Goal: Information Seeking & Learning: Check status

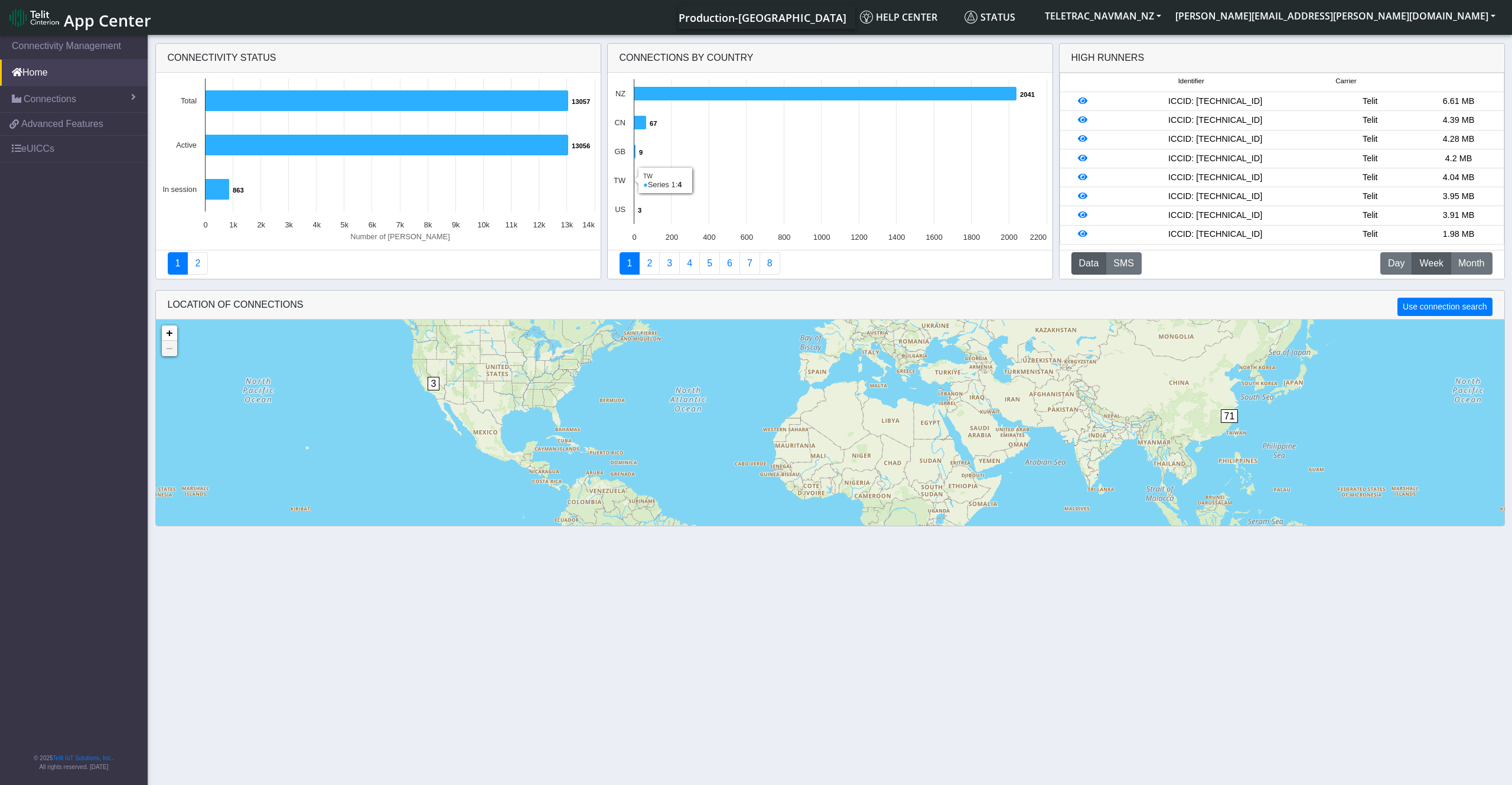
click at [640, 183] on text "4 ​ 4" at bounding box center [640, 181] width 4 height 7
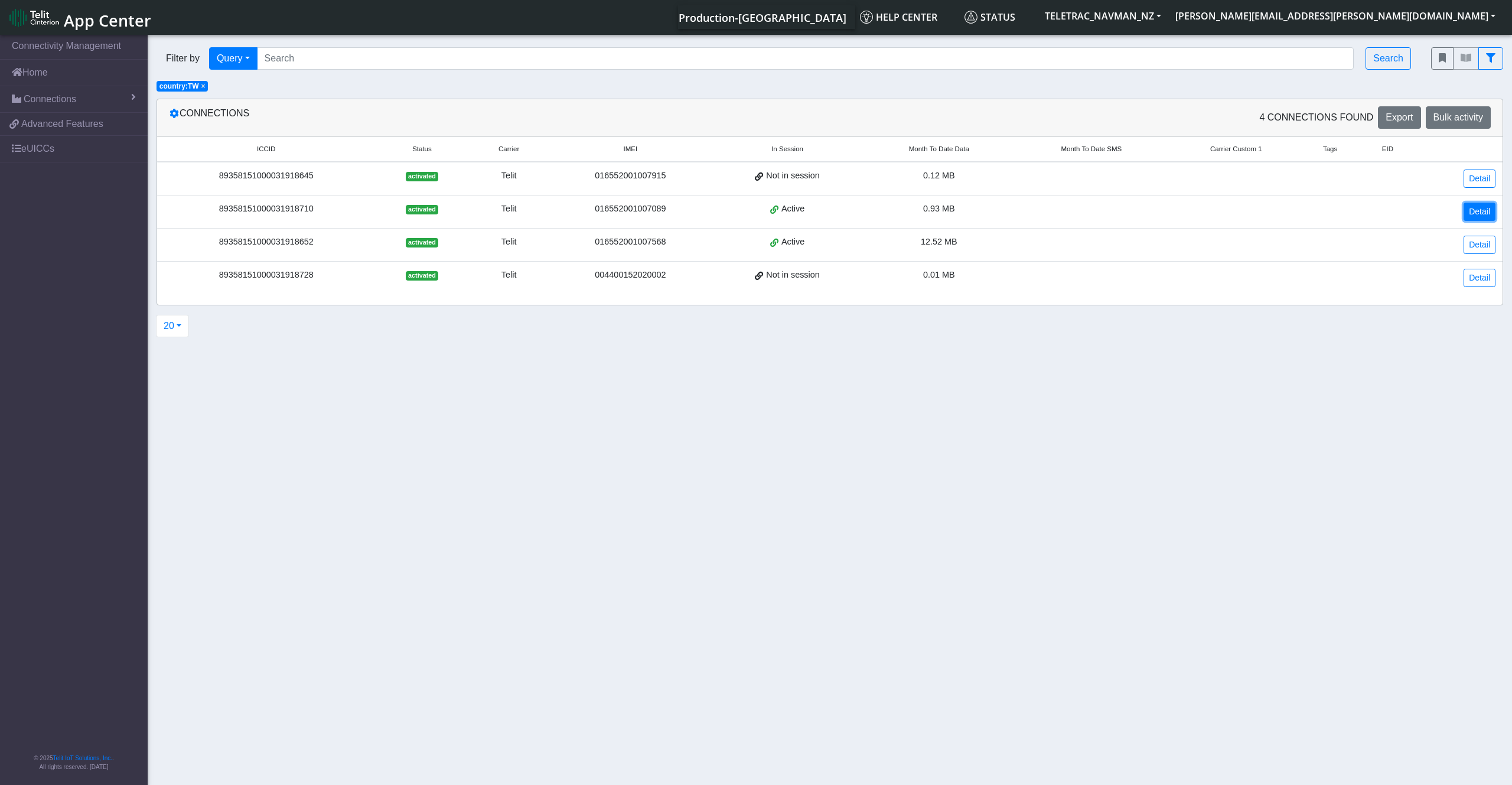
click at [1482, 204] on link "Detail" at bounding box center [1479, 211] width 32 height 18
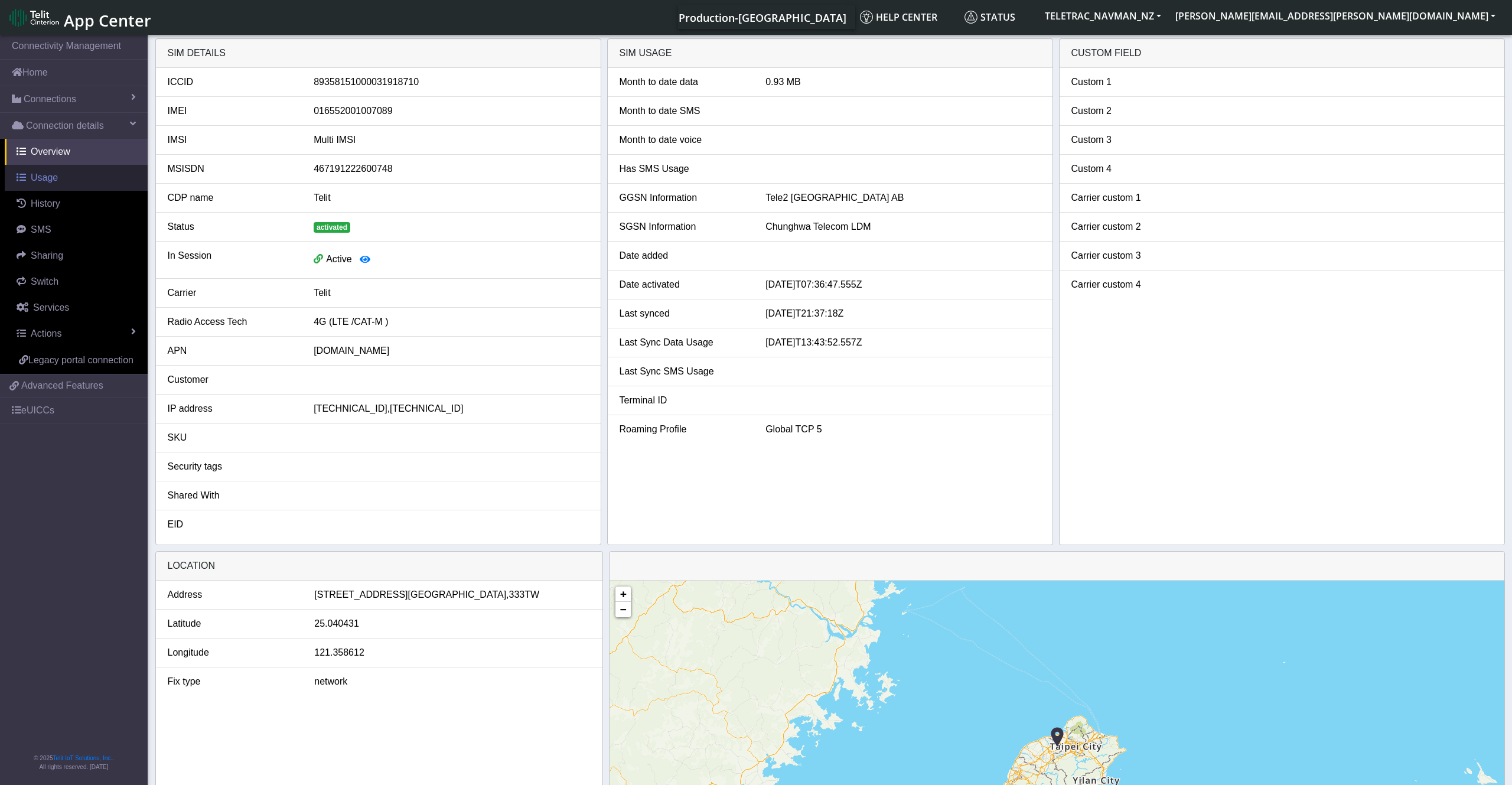
click at [78, 180] on link "Usage" at bounding box center [76, 178] width 143 height 26
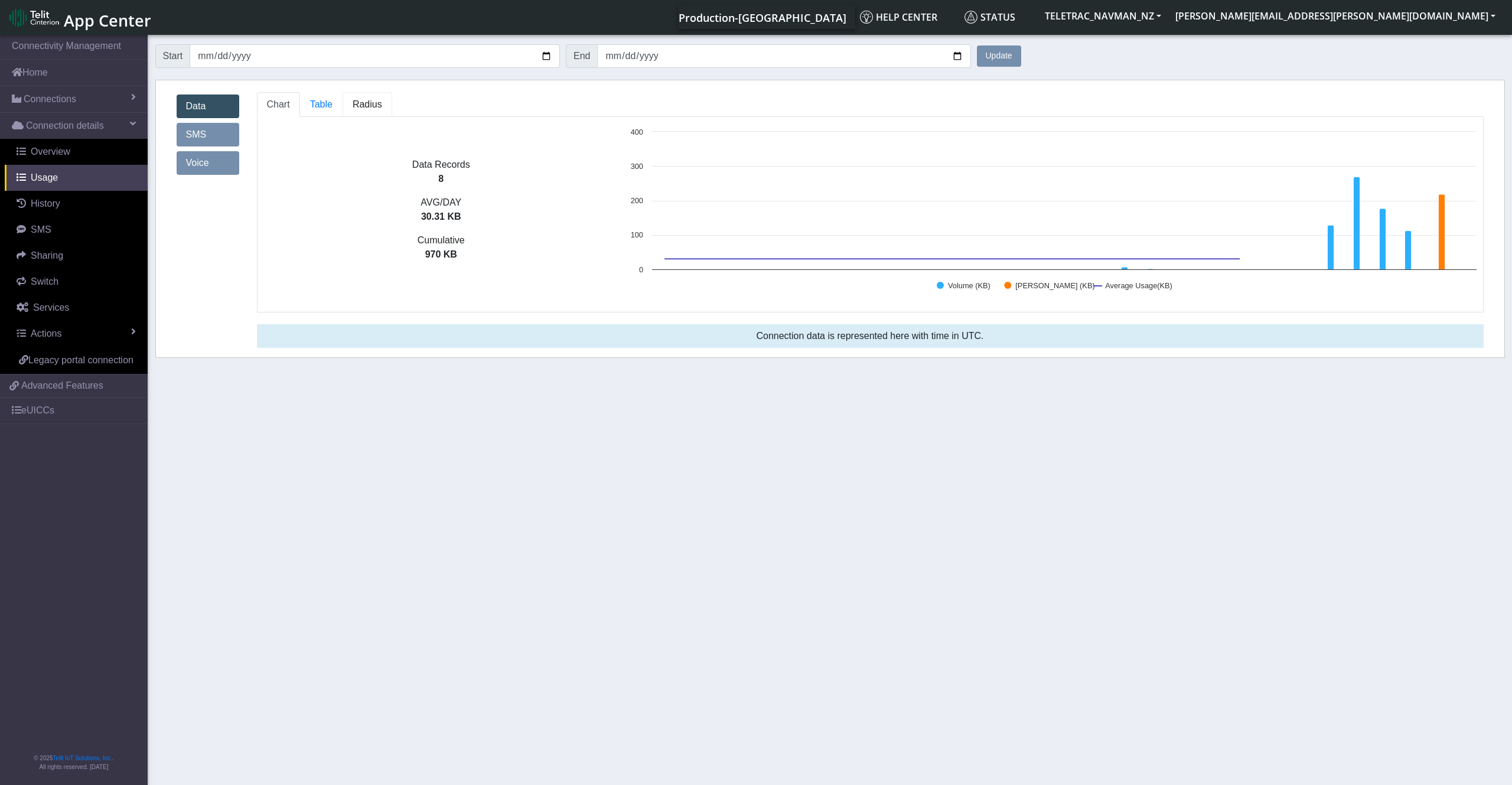
click at [333, 104] on span "Radius" at bounding box center [321, 104] width 22 height 10
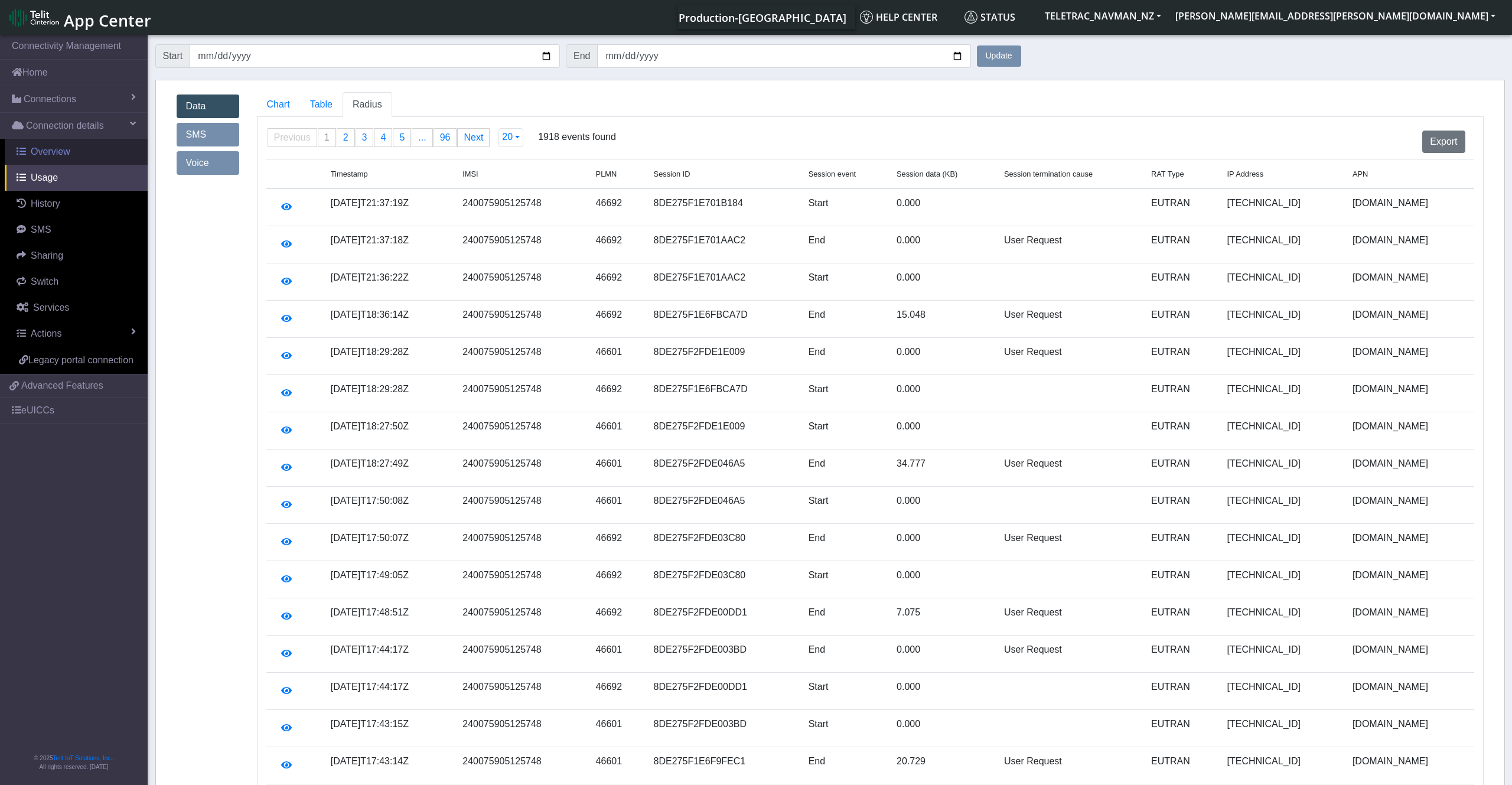
click at [58, 150] on span "Overview" at bounding box center [50, 152] width 40 height 10
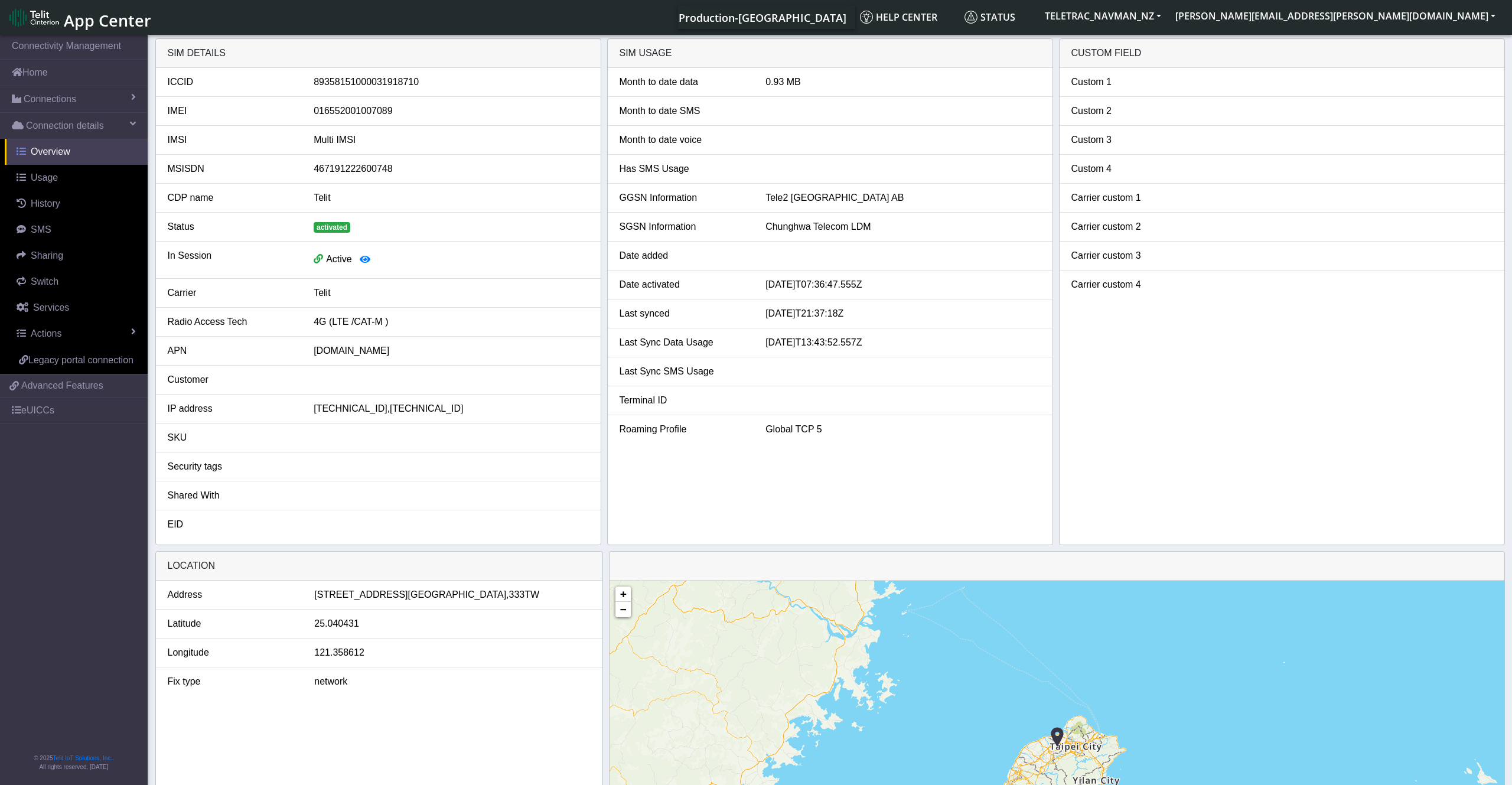
click at [38, 157] on span "Overview" at bounding box center [50, 152] width 40 height 10
click at [56, 178] on link "Usage" at bounding box center [76, 178] width 143 height 26
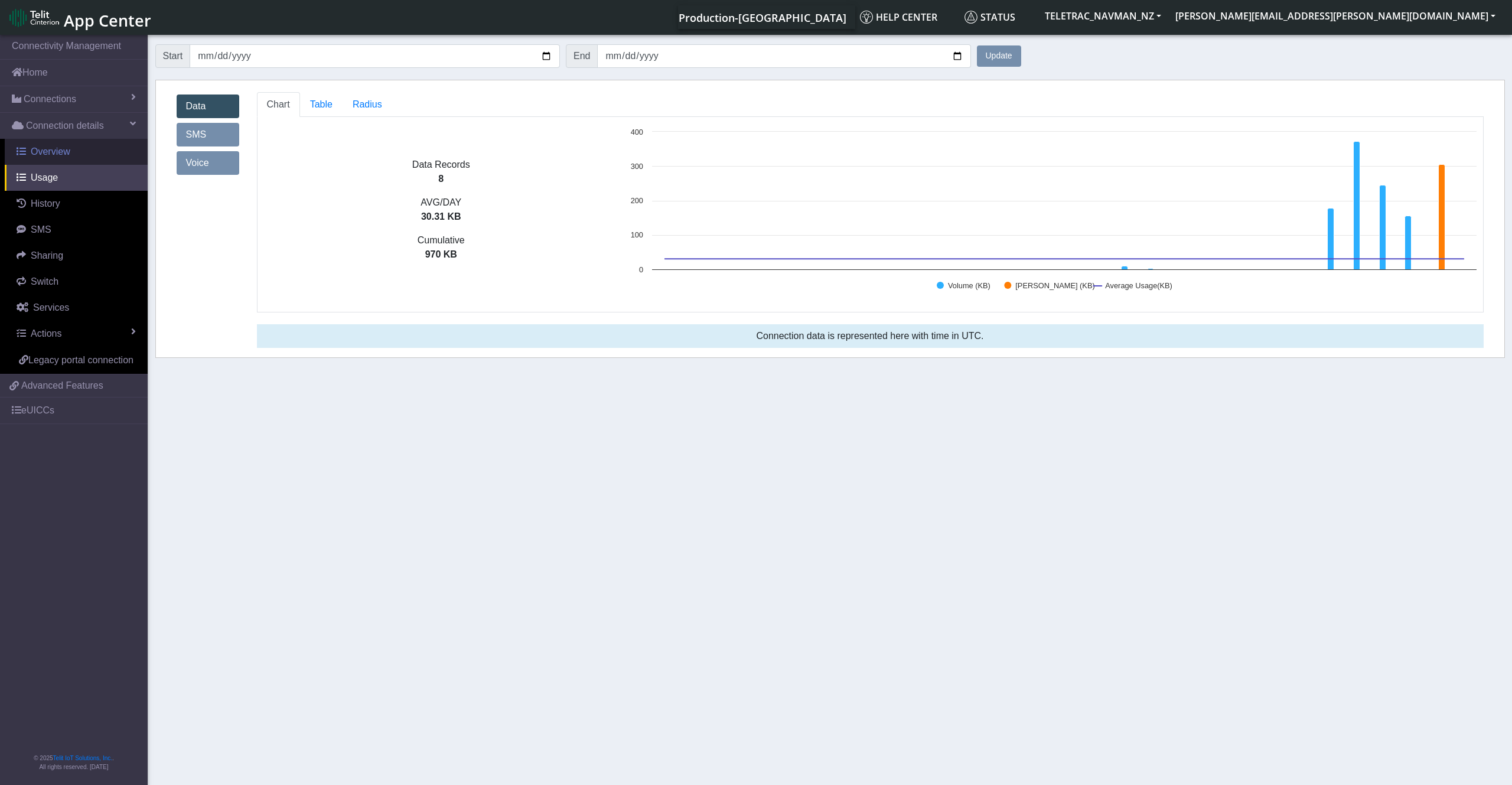
click at [63, 157] on span "Overview" at bounding box center [50, 152] width 40 height 10
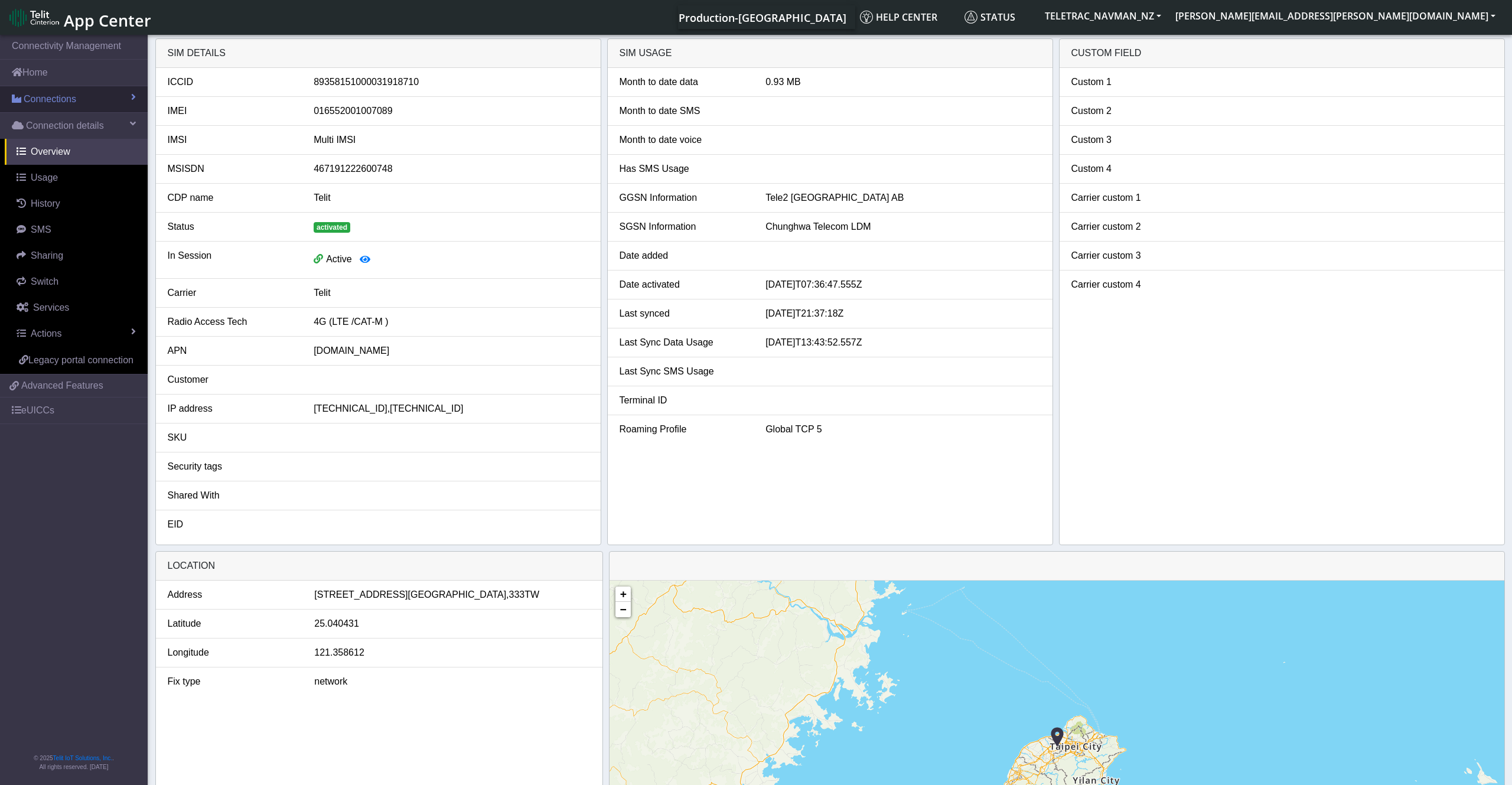
click at [76, 93] on link "Connections" at bounding box center [74, 99] width 148 height 26
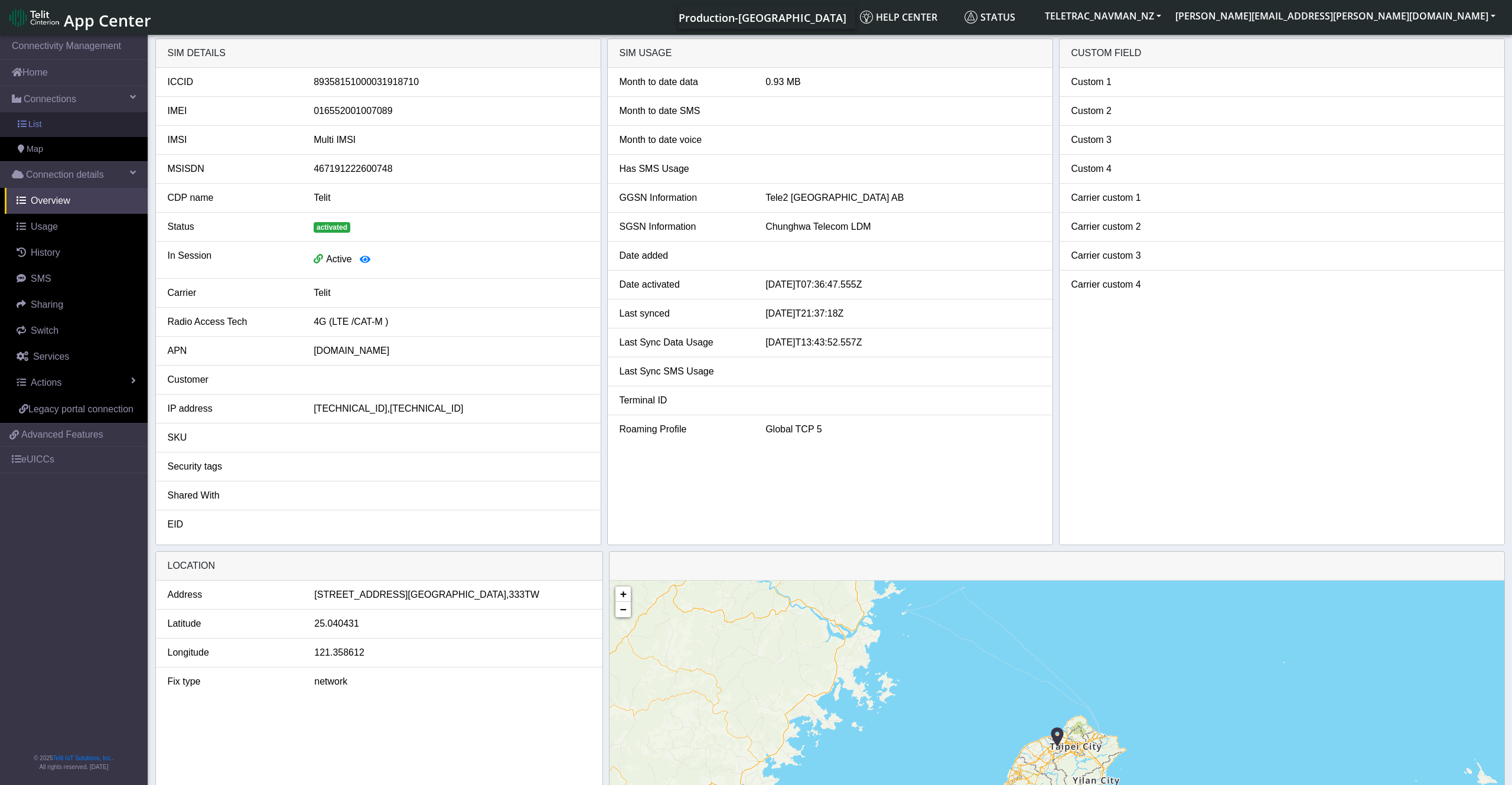
click at [73, 119] on link "List" at bounding box center [74, 125] width 148 height 25
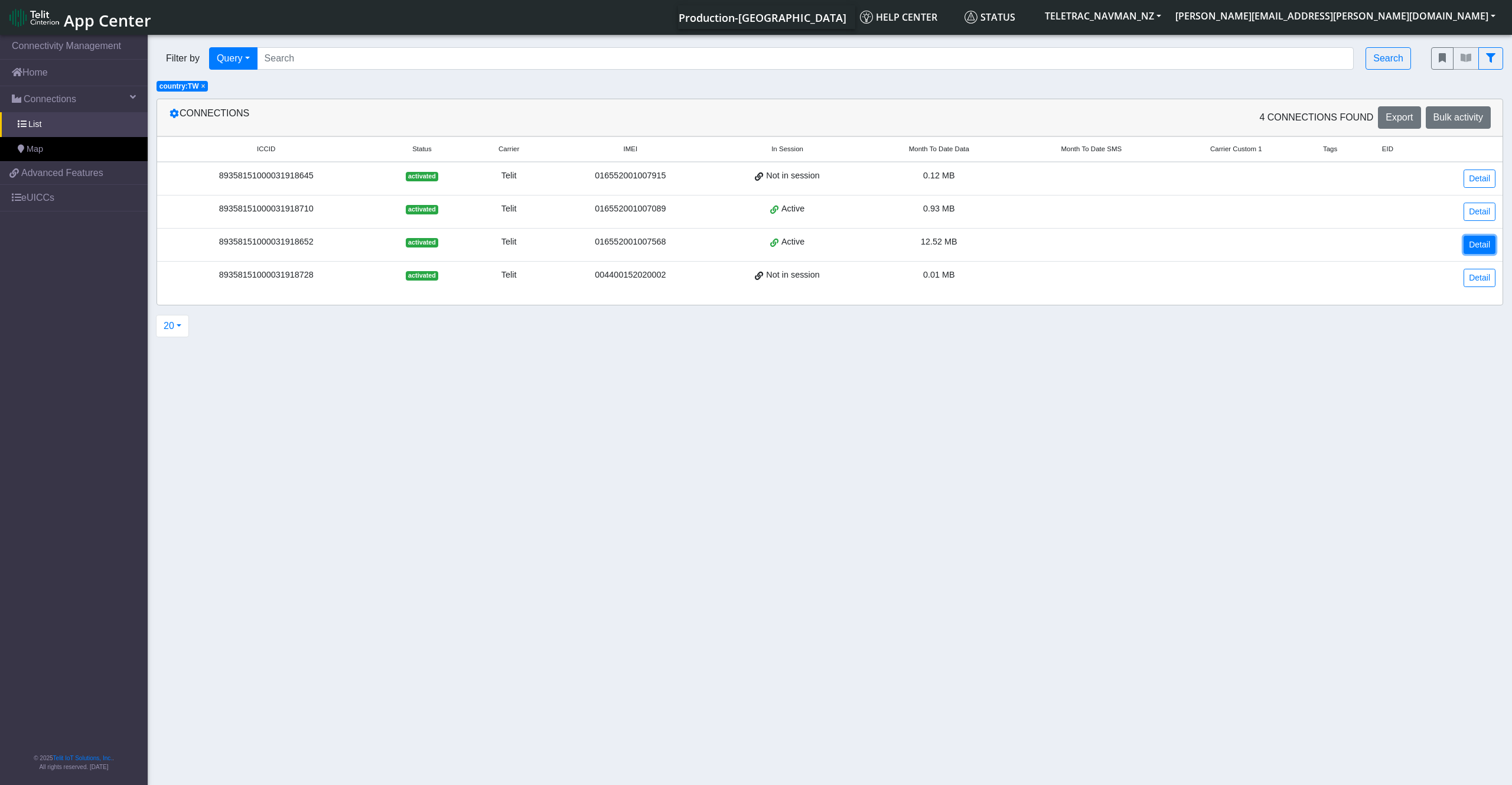
click at [1482, 248] on link "Detail" at bounding box center [1479, 245] width 32 height 18
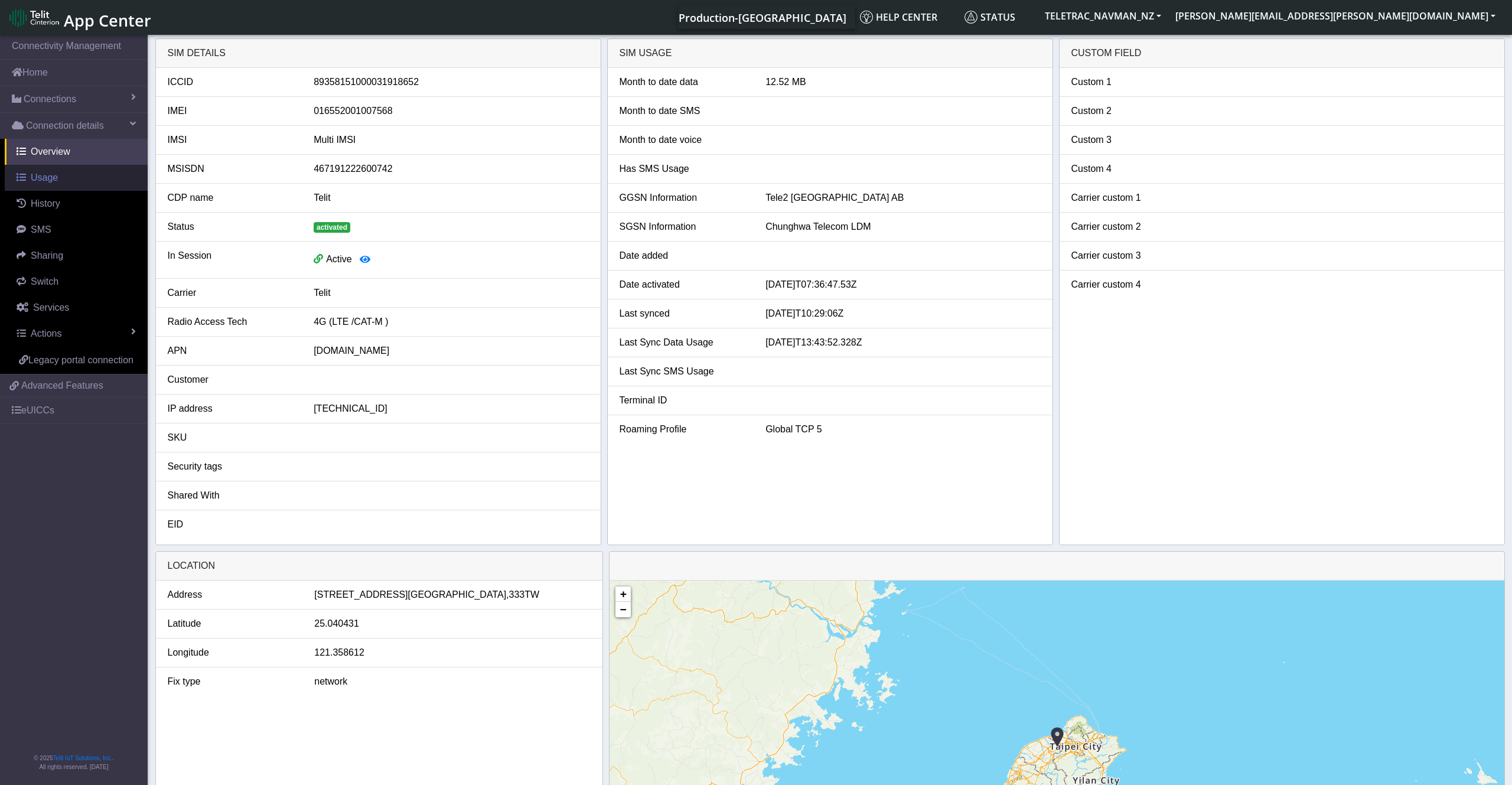
click at [48, 177] on span "Usage" at bounding box center [44, 178] width 27 height 10
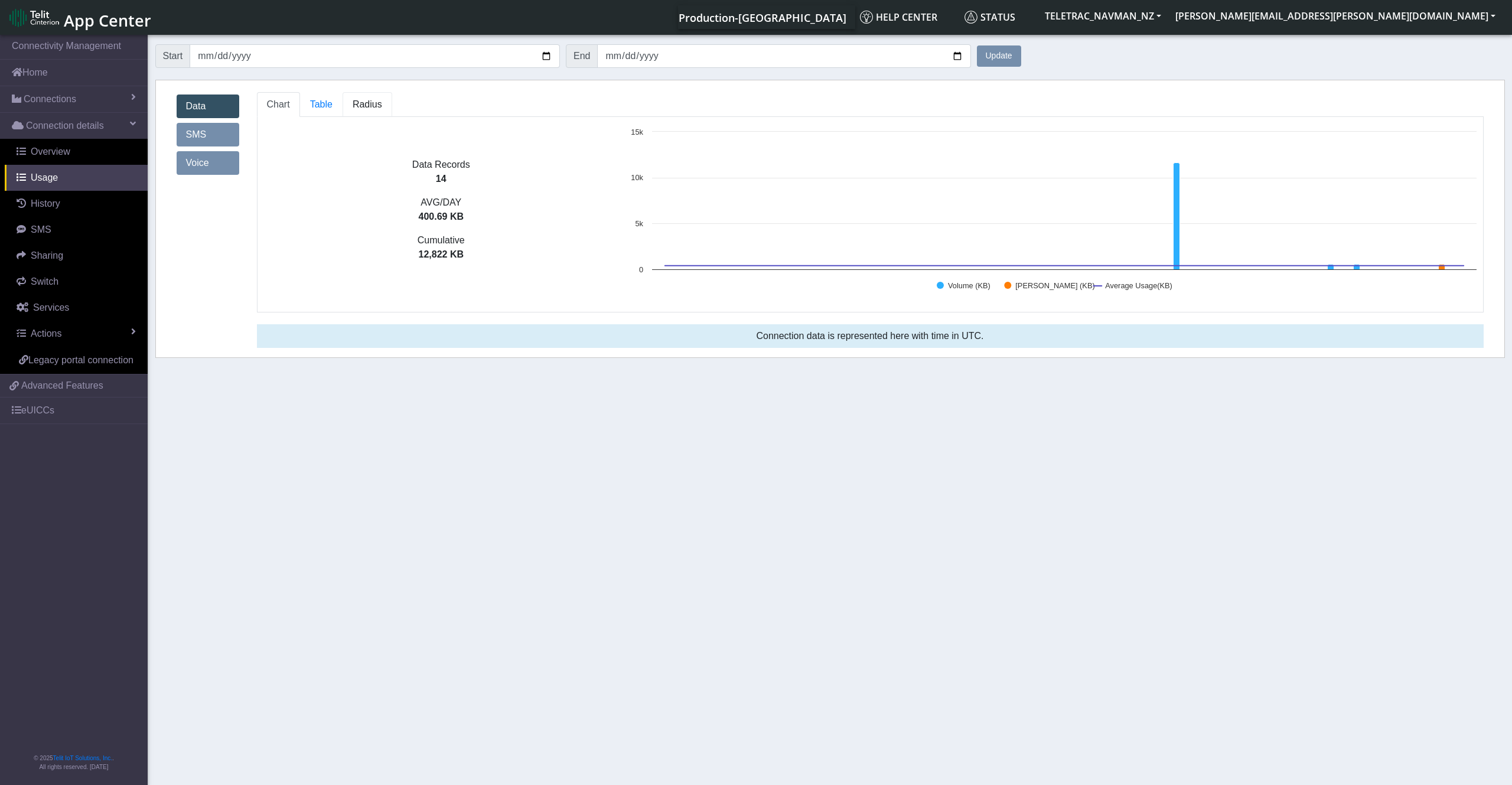
click at [333, 104] on span "Radius" at bounding box center [321, 104] width 22 height 10
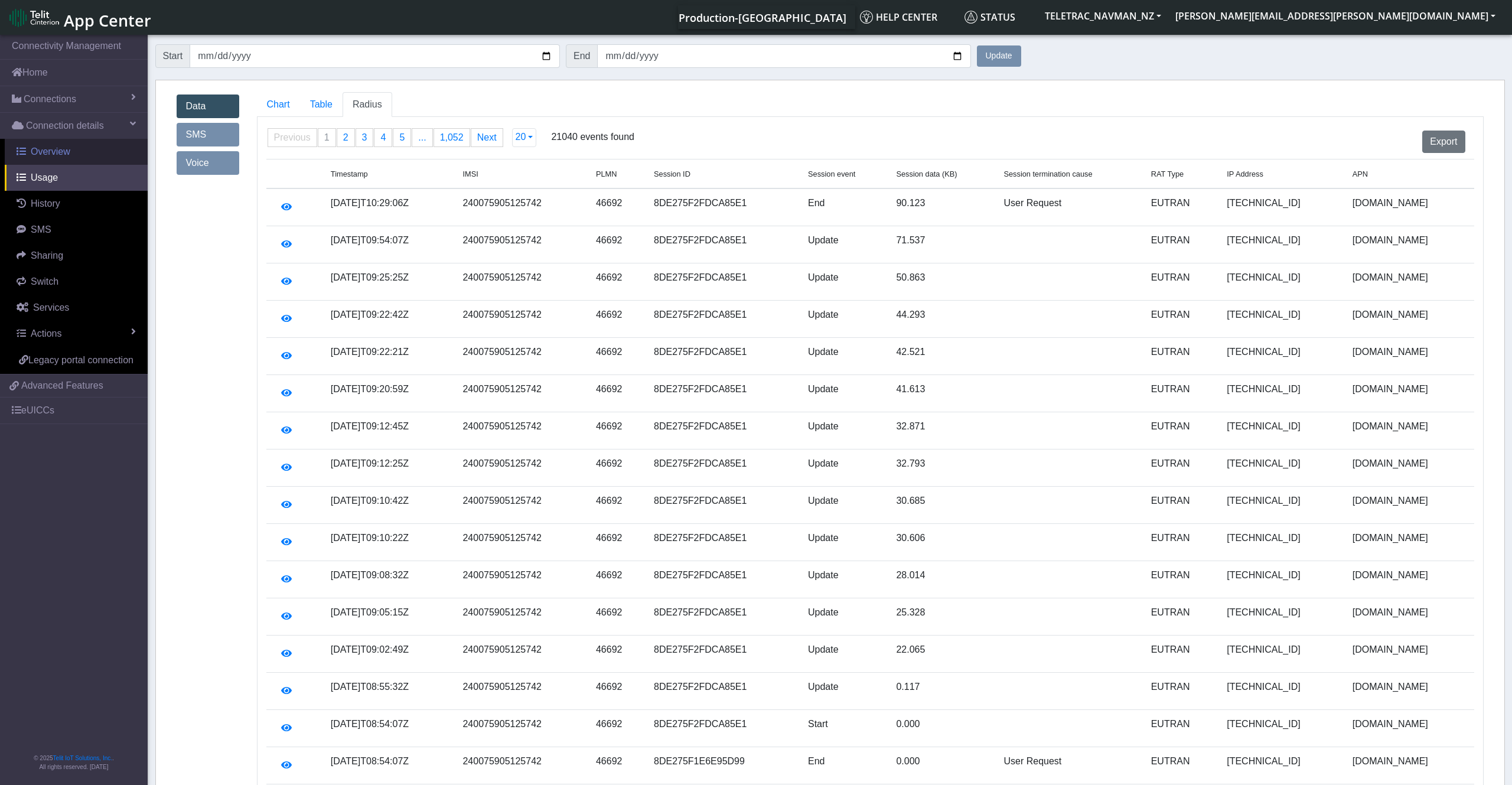
click at [71, 147] on link "Overview" at bounding box center [76, 152] width 143 height 26
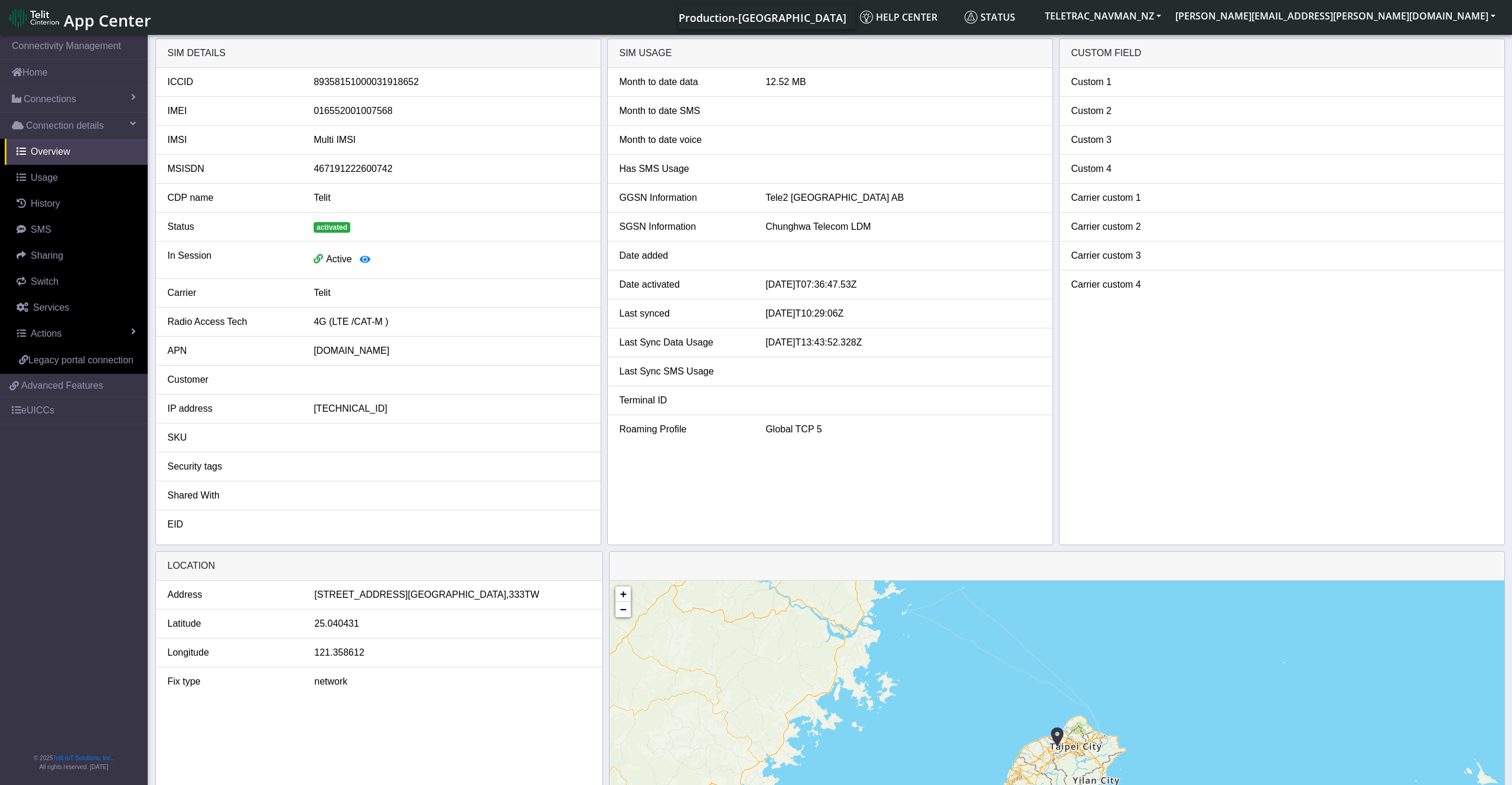
click at [351, 111] on div "016552001007568" at bounding box center [451, 111] width 292 height 14
copy div "016552001007568"
